Goal: Transaction & Acquisition: Purchase product/service

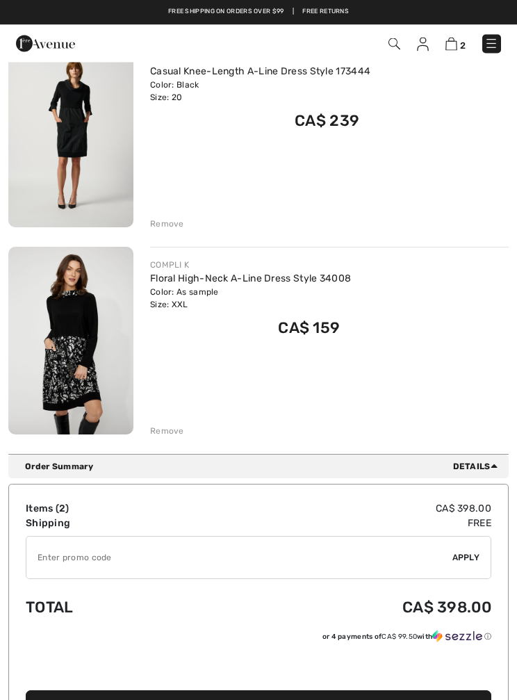
click at [176, 432] on div "Remove" at bounding box center [167, 431] width 34 height 13
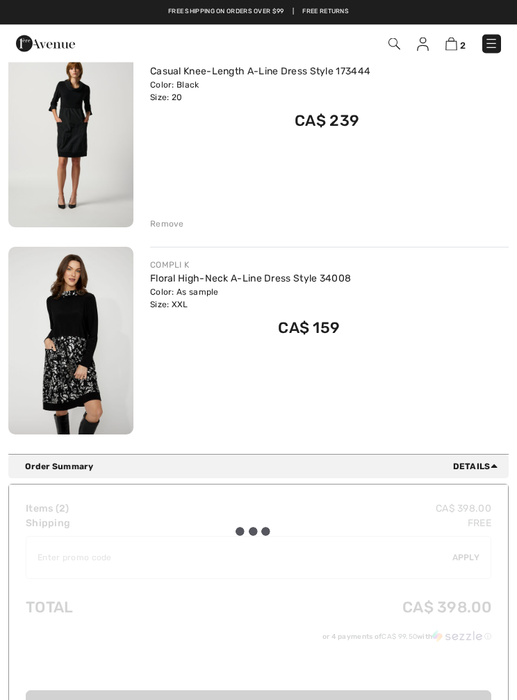
scroll to position [174, 0]
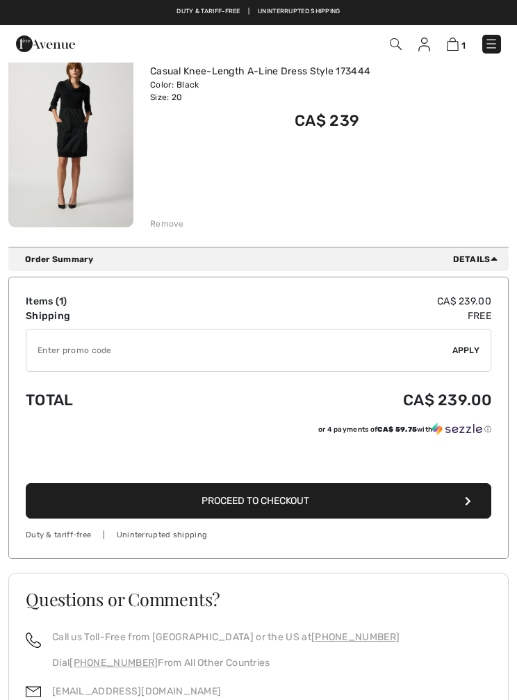
click at [354, 508] on button "Proceed to Checkout" at bounding box center [259, 500] width 466 height 35
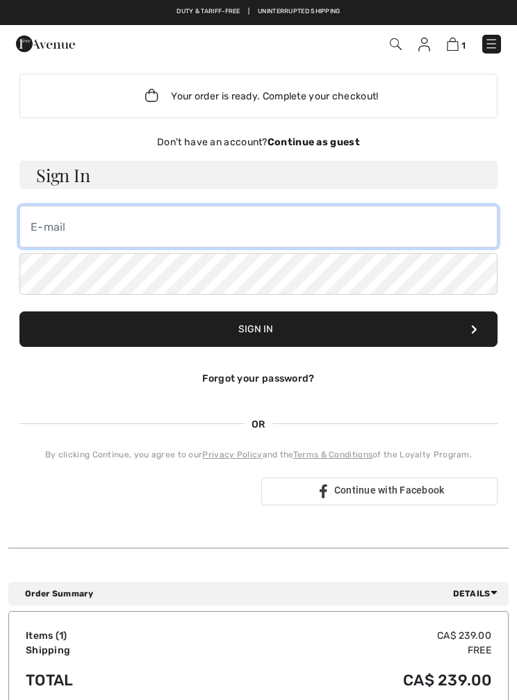
click at [353, 234] on input "email" at bounding box center [258, 227] width 478 height 42
type input "[EMAIL_ADDRESS][DOMAIN_NAME]"
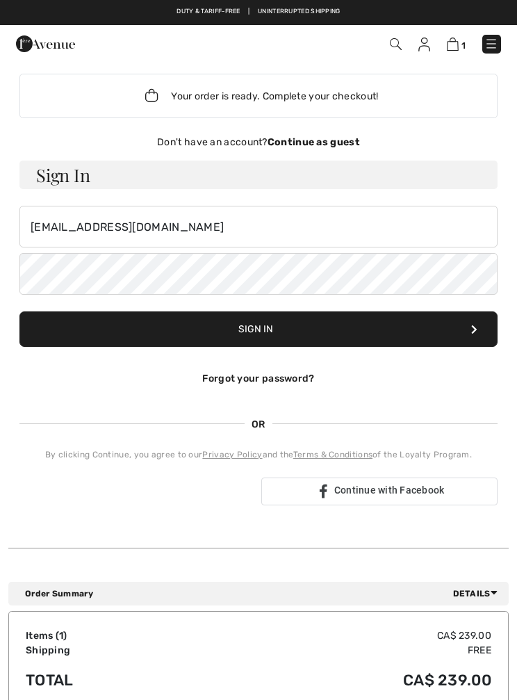
click at [329, 334] on button "Sign In" at bounding box center [258, 328] width 478 height 35
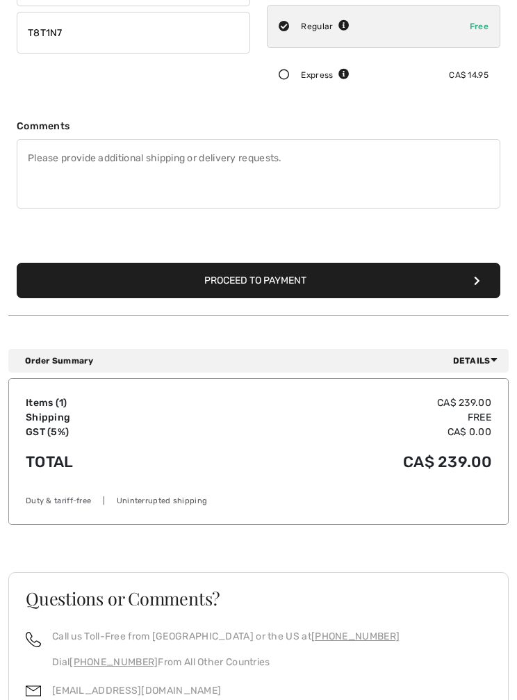
scroll to position [324, 0]
click at [412, 291] on button "Proceed to Payment" at bounding box center [259, 280] width 484 height 35
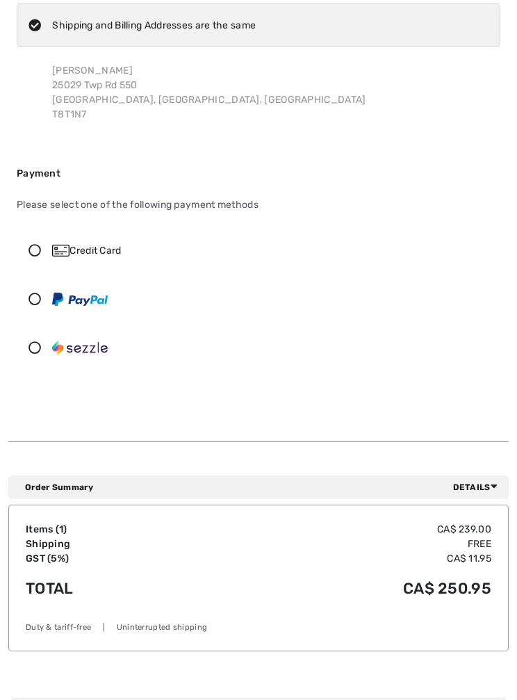
scroll to position [96, 0]
click at [116, 256] on div "Credit Card" at bounding box center [271, 250] width 439 height 15
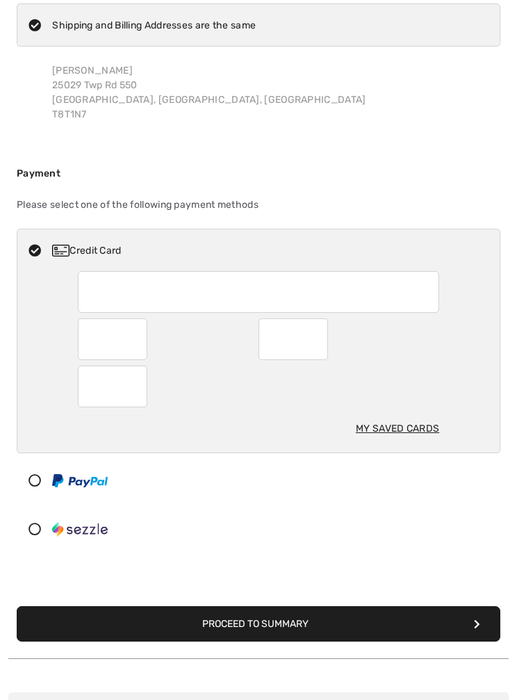
scroll to position [95, 0]
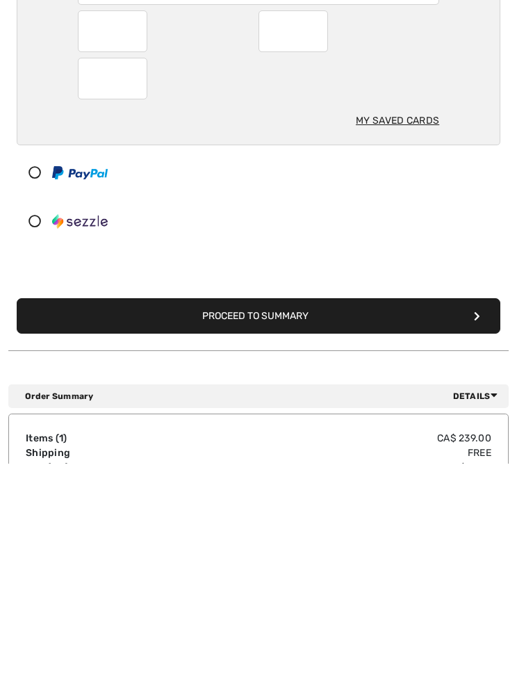
click at [384, 535] on button "Proceed to Summary" at bounding box center [259, 552] width 484 height 35
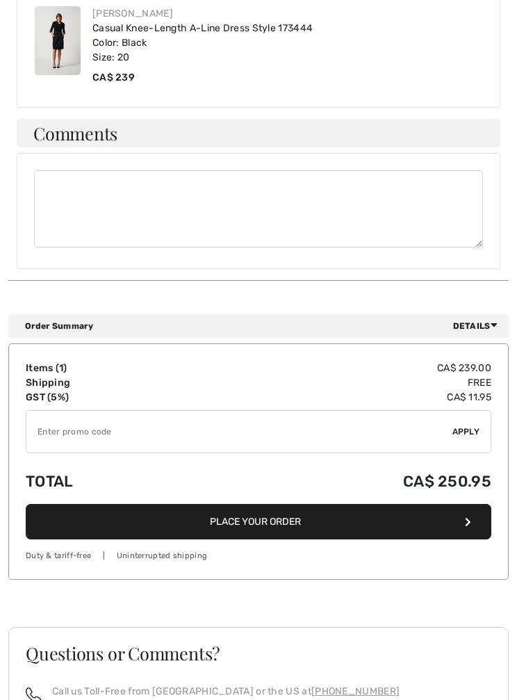
scroll to position [741, 0]
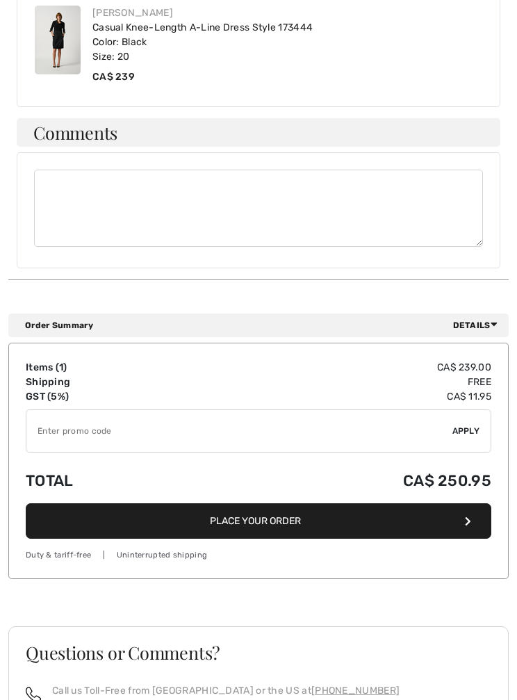
click at [451, 513] on button "Place Your Order" at bounding box center [259, 520] width 466 height 35
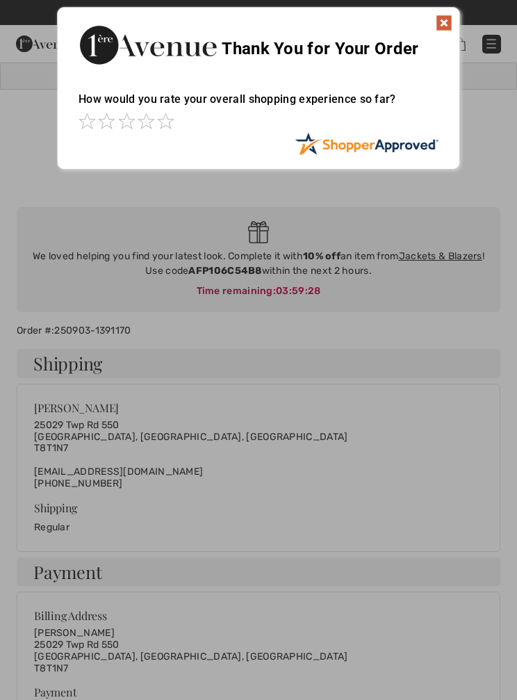
click at [448, 25] on img at bounding box center [444, 23] width 17 height 17
